Goal: Find specific page/section: Find specific page/section

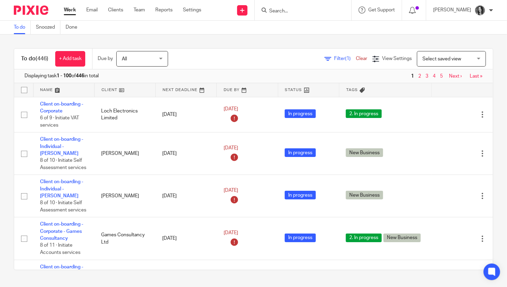
click at [283, 9] on input "Search" at bounding box center [300, 11] width 62 height 6
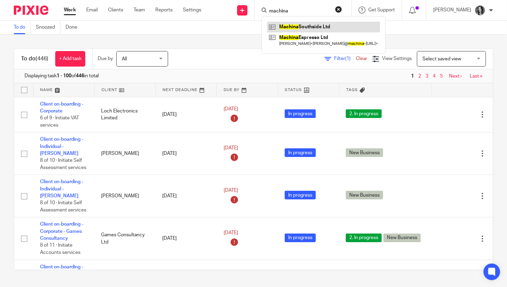
type input "machina"
click at [322, 26] on link at bounding box center [323, 27] width 113 height 10
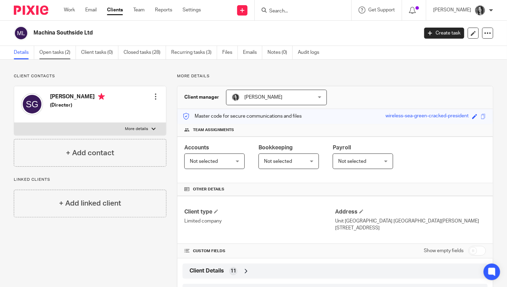
click at [59, 56] on link "Open tasks (2)" at bounding box center [57, 52] width 37 height 13
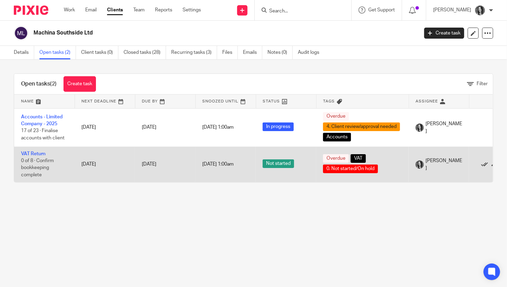
click at [489, 165] on link at bounding box center [487, 164] width 10 height 7
